Goal: Browse casually: Explore the website without a specific task or goal

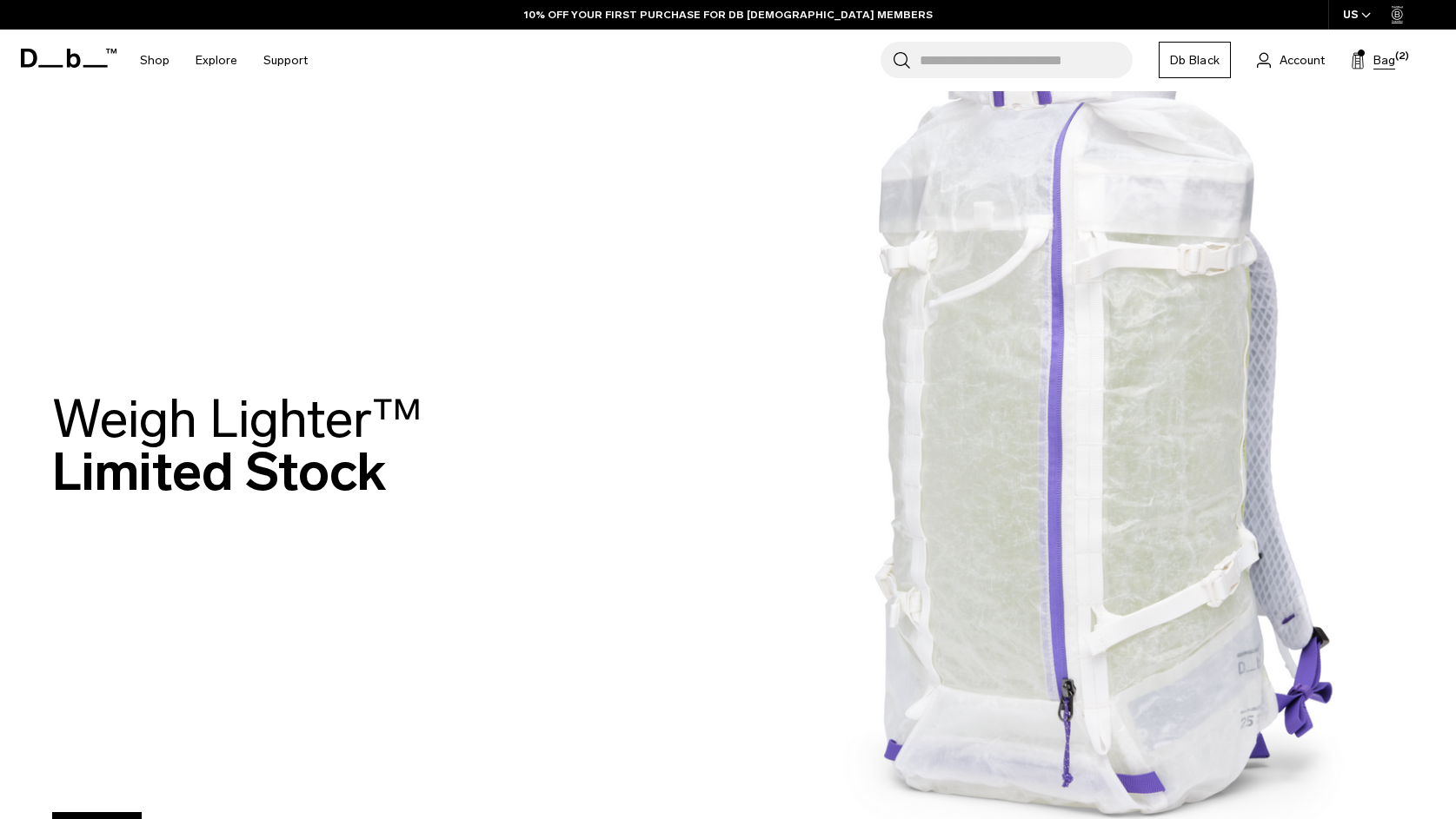
click at [1379, 57] on span "Bag" at bounding box center [1384, 60] width 22 height 19
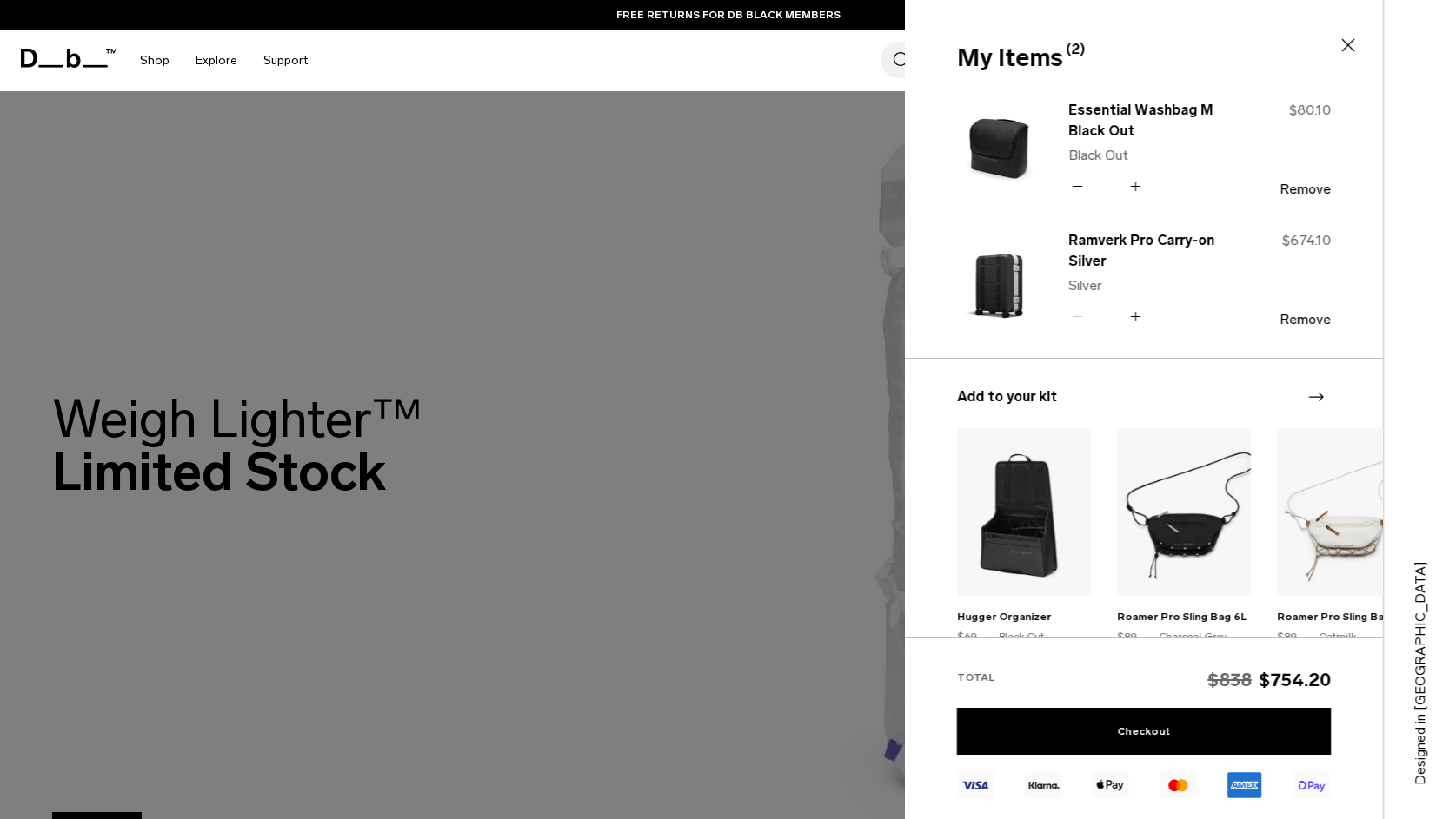
click at [1346, 45] on icon at bounding box center [1347, 45] width 21 height 21
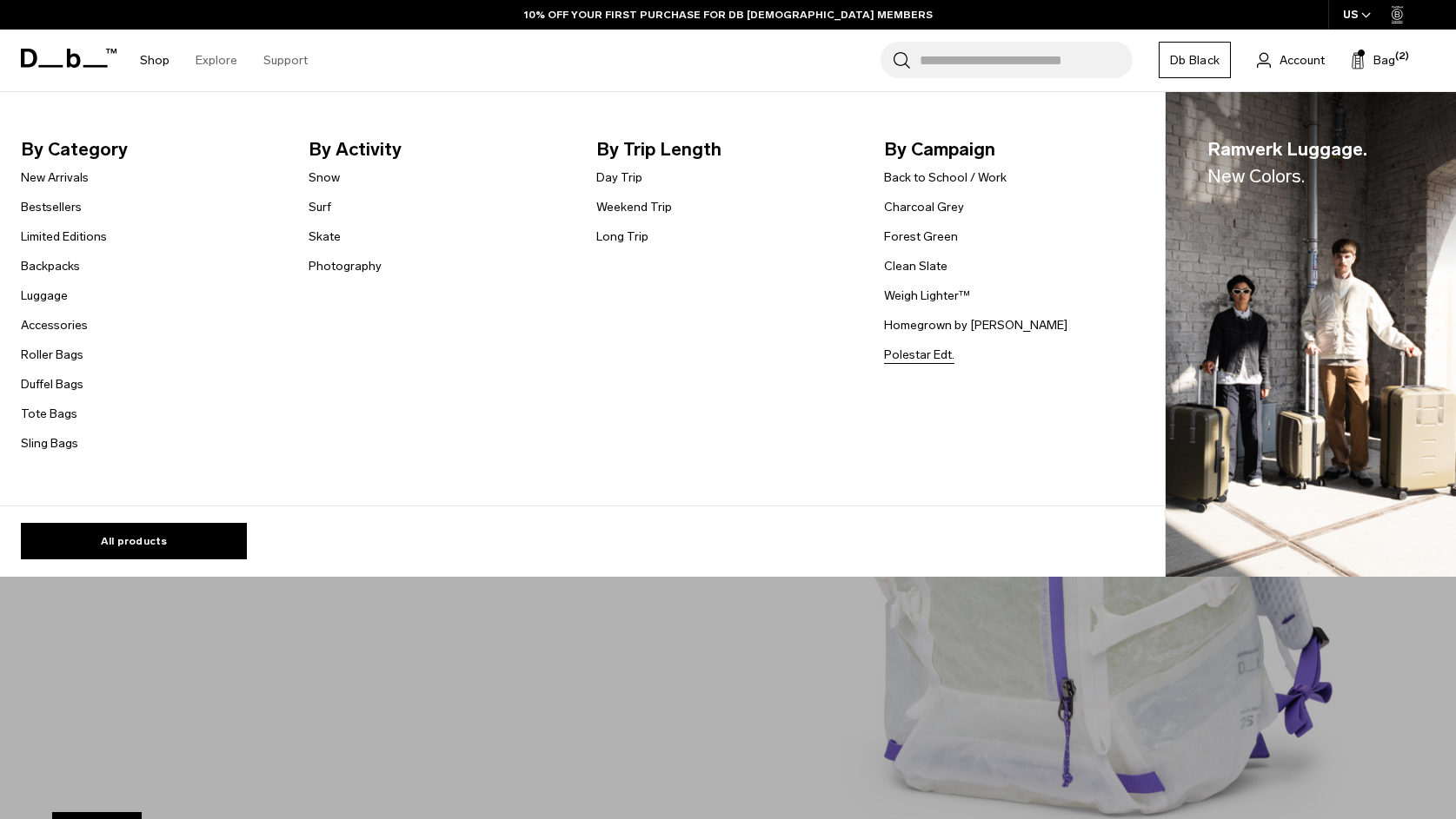
click at [922, 352] on link "Polestar Edt." at bounding box center [919, 355] width 70 height 19
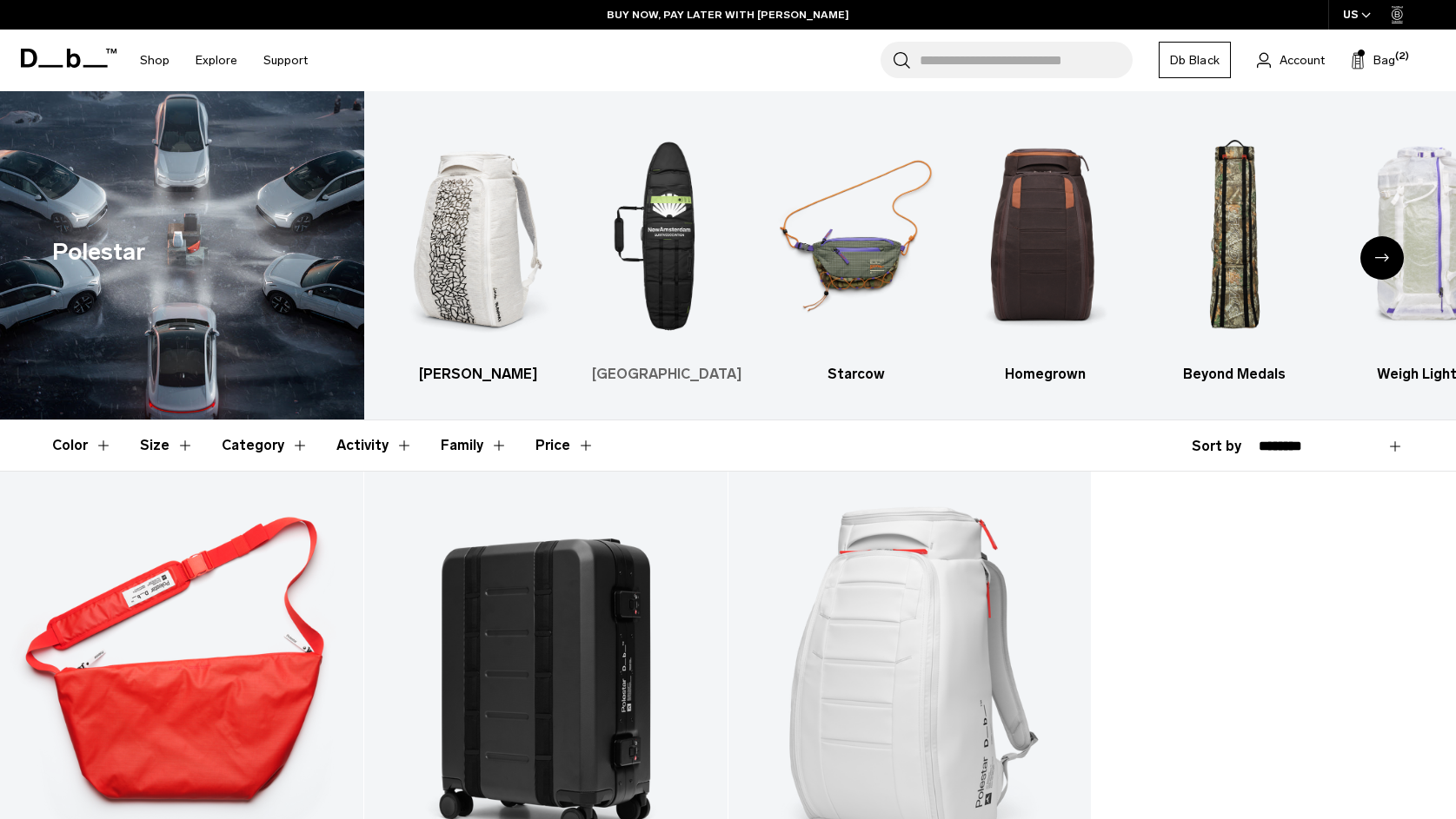
click at [668, 261] on img "2 / 6" at bounding box center [667, 236] width 159 height 237
click at [1228, 230] on img "5 / 6" at bounding box center [1234, 236] width 159 height 237
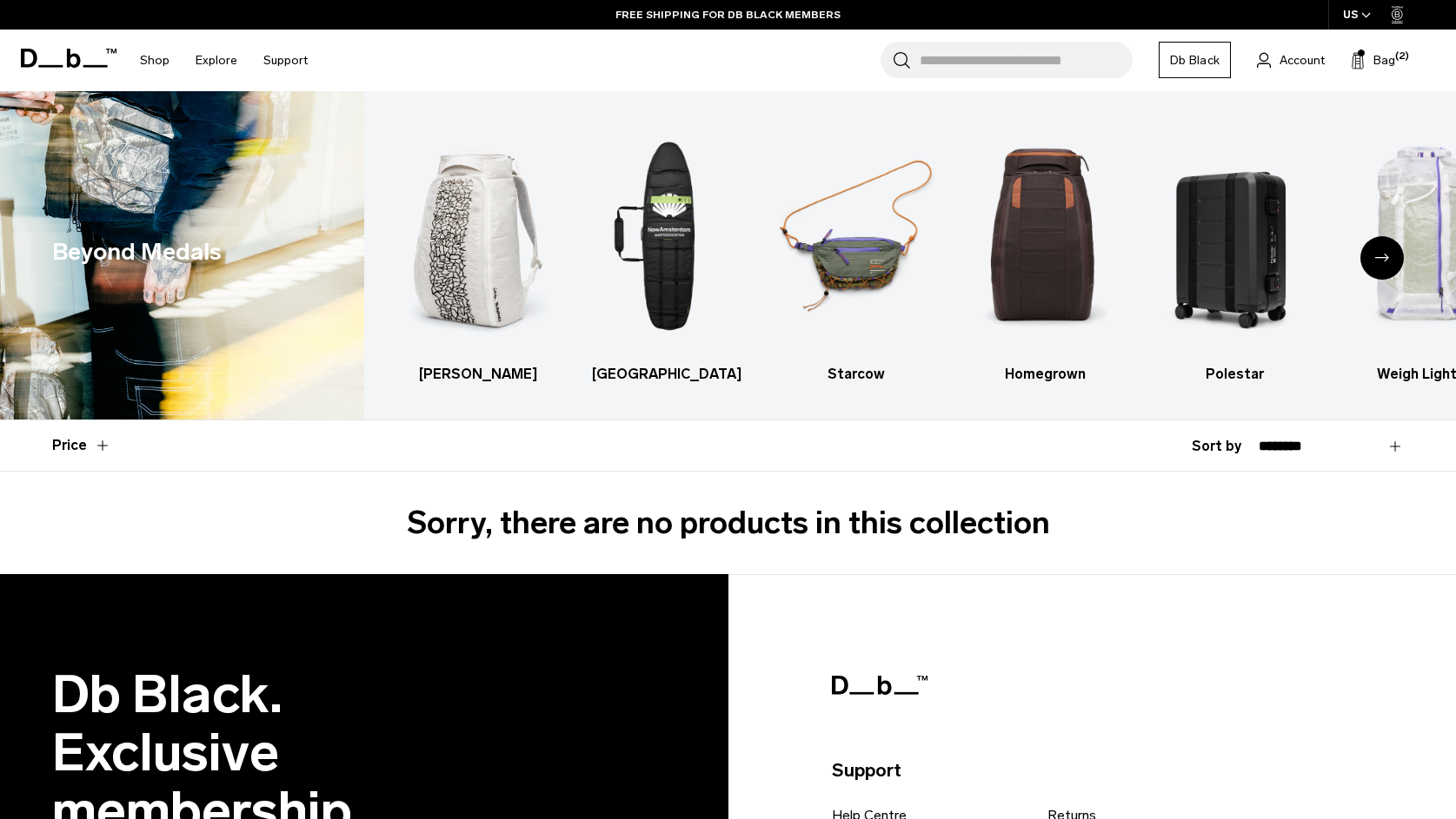
click at [339, 8] on div "FREE SHIPPING FOR DB BLACK MEMBERS" at bounding box center [728, 15] width 1456 height 29
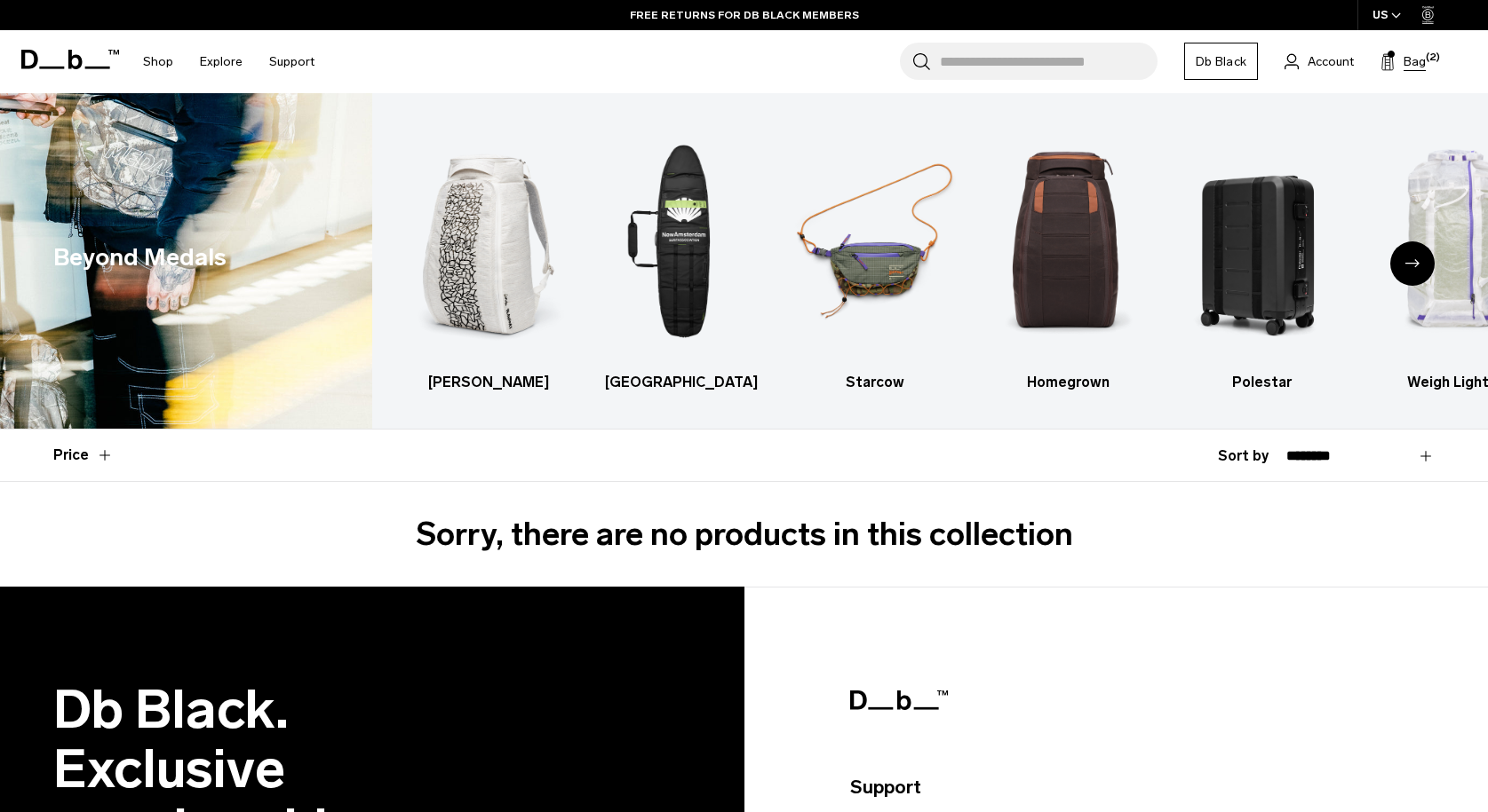
click at [1409, 64] on span "Bag" at bounding box center [1414, 61] width 22 height 19
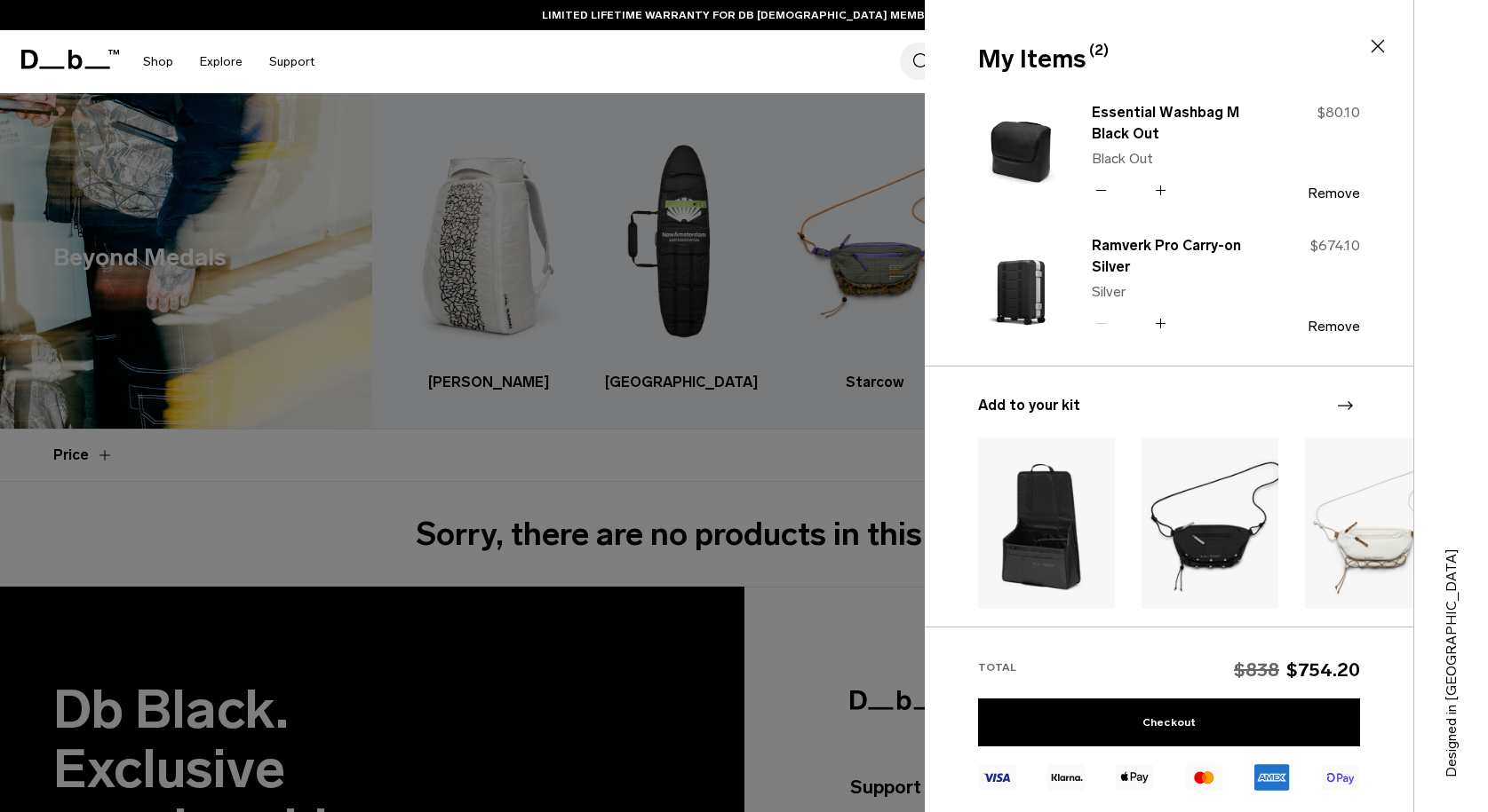
click at [1379, 46] on icon at bounding box center [1377, 46] width 21 height 21
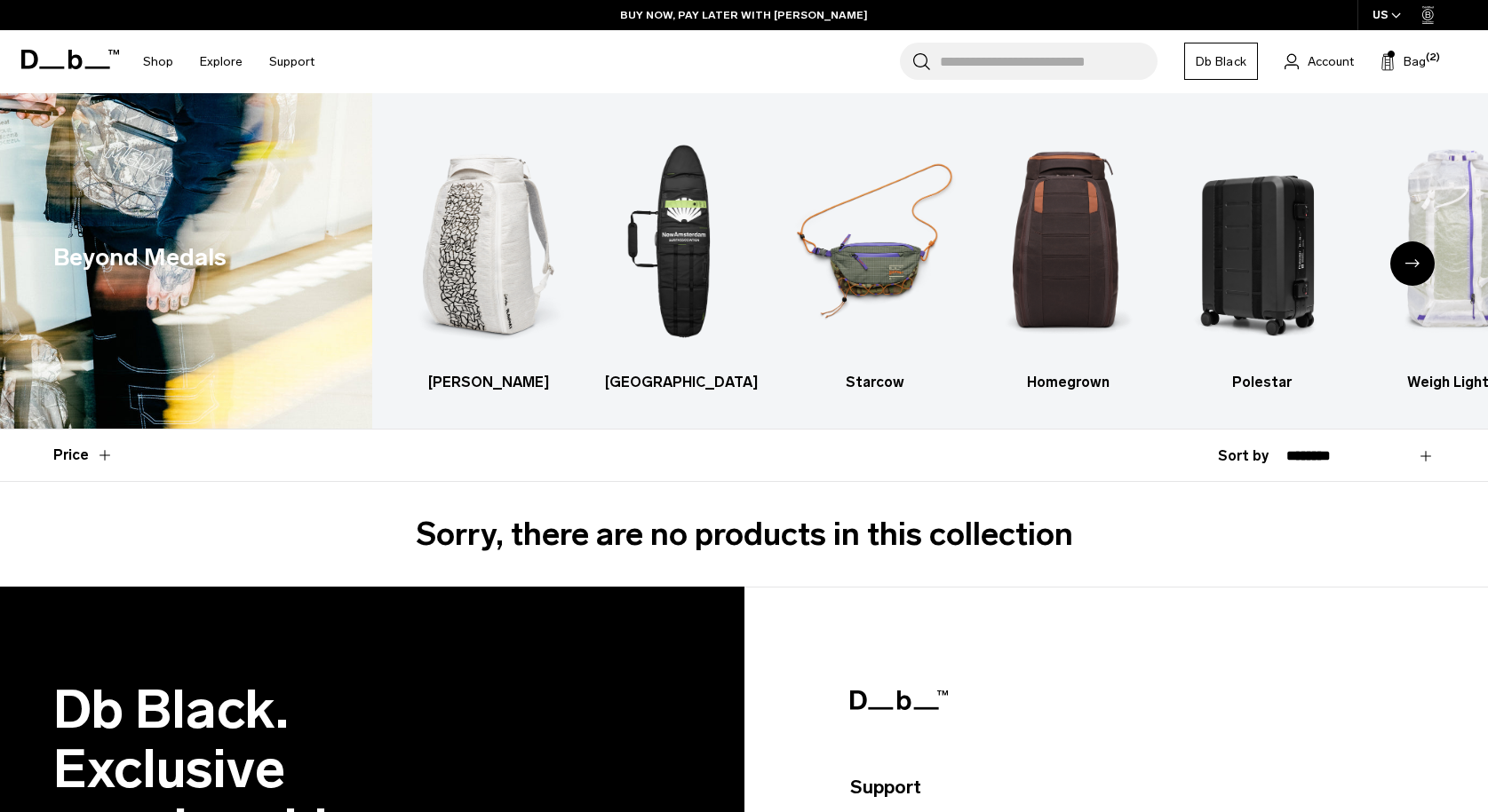
click at [91, 60] on icon at bounding box center [70, 60] width 98 height 20
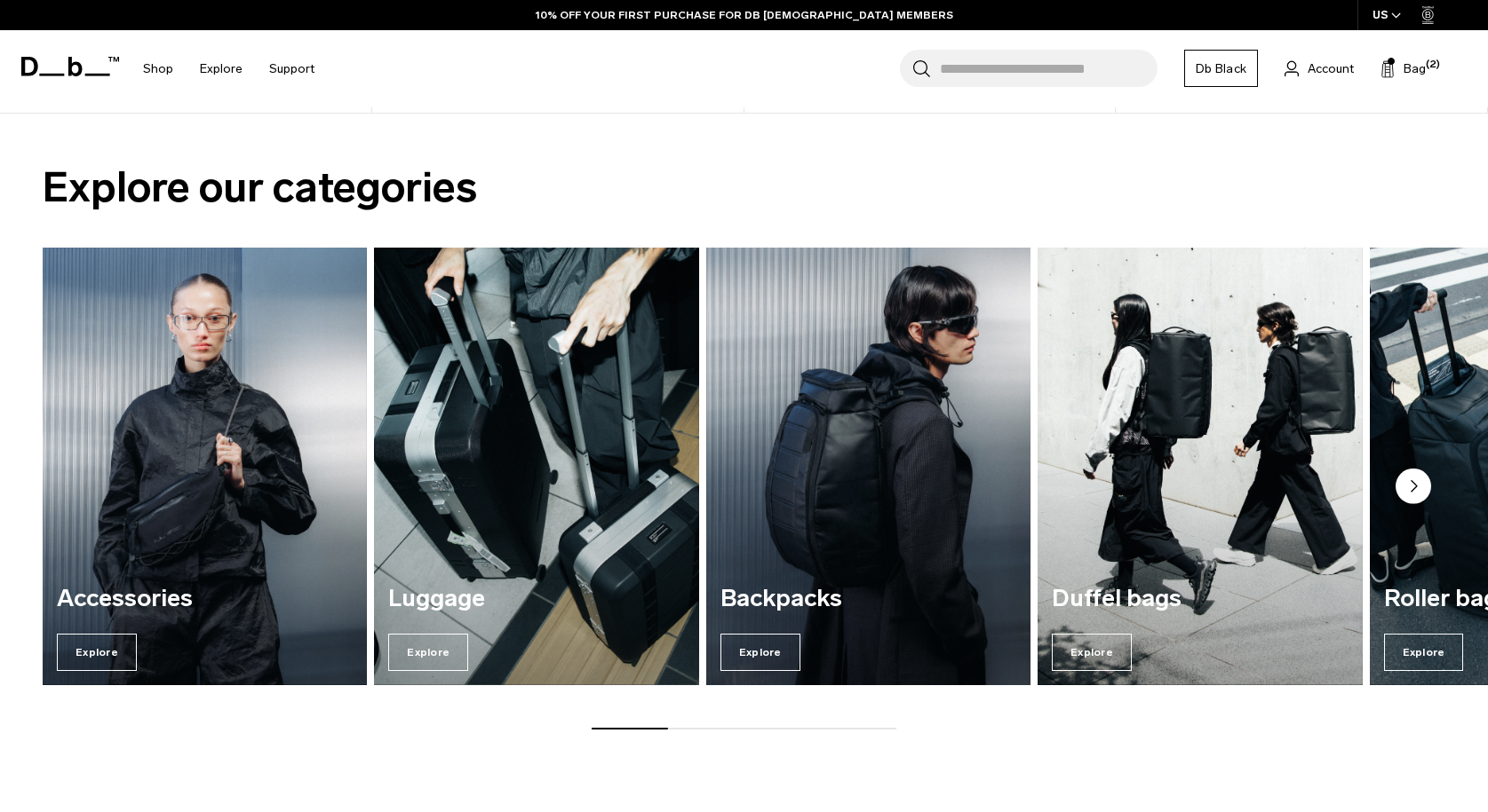
scroll to position [1359, 0]
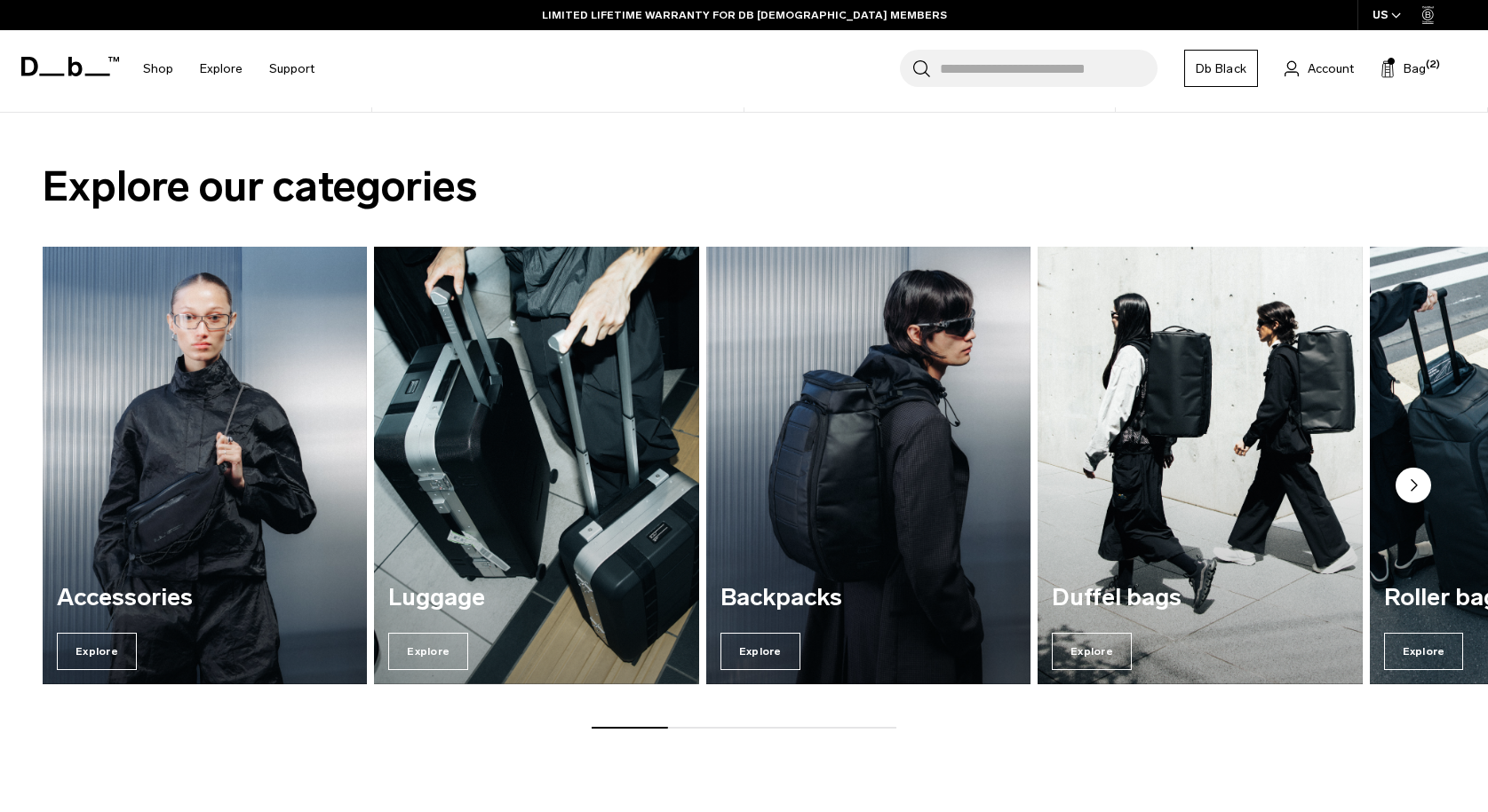
click at [733, 196] on h2 "Explore our categories" at bounding box center [744, 187] width 1402 height 63
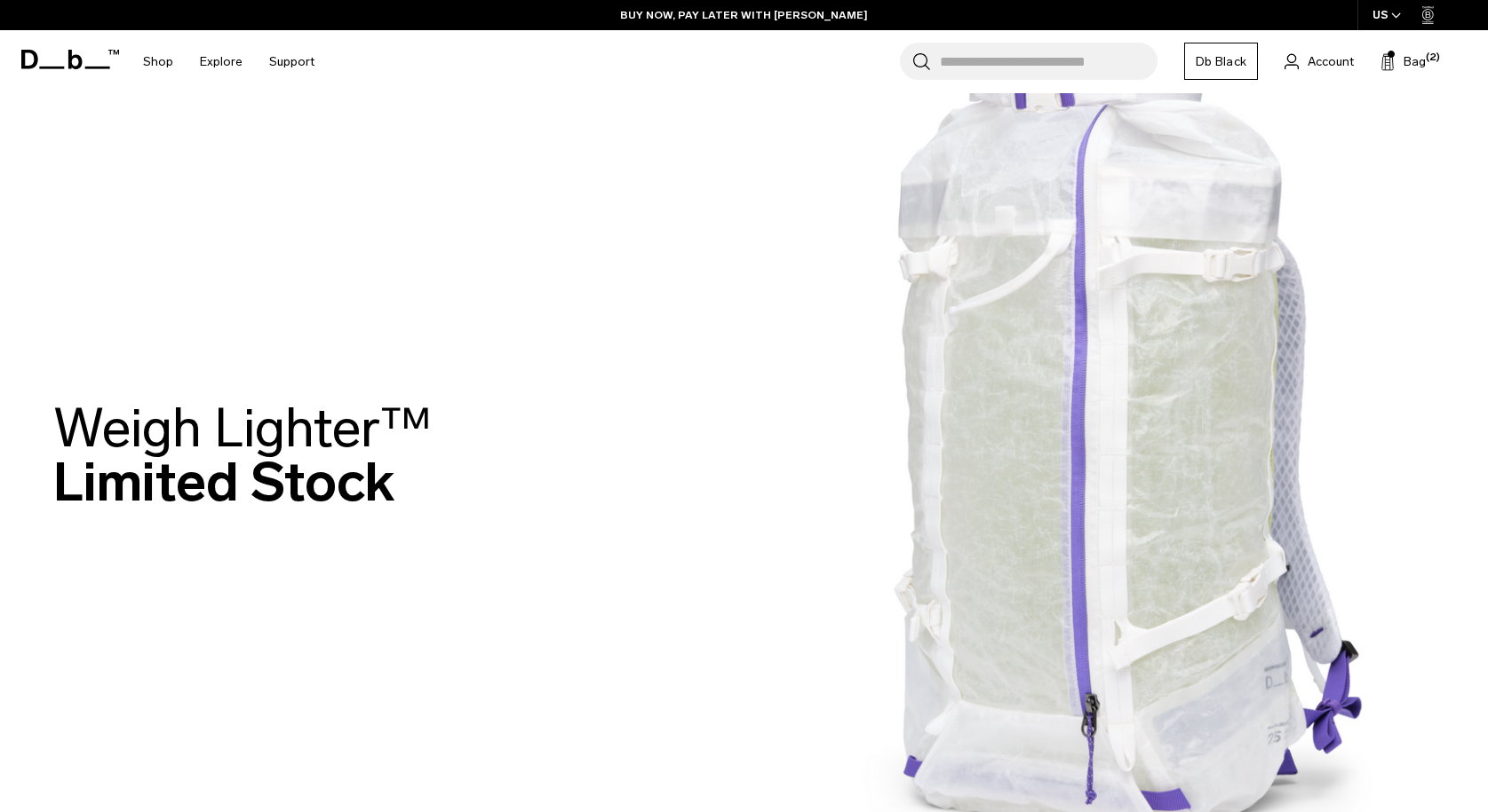
scroll to position [0, 0]
